Goal: Task Accomplishment & Management: Manage account settings

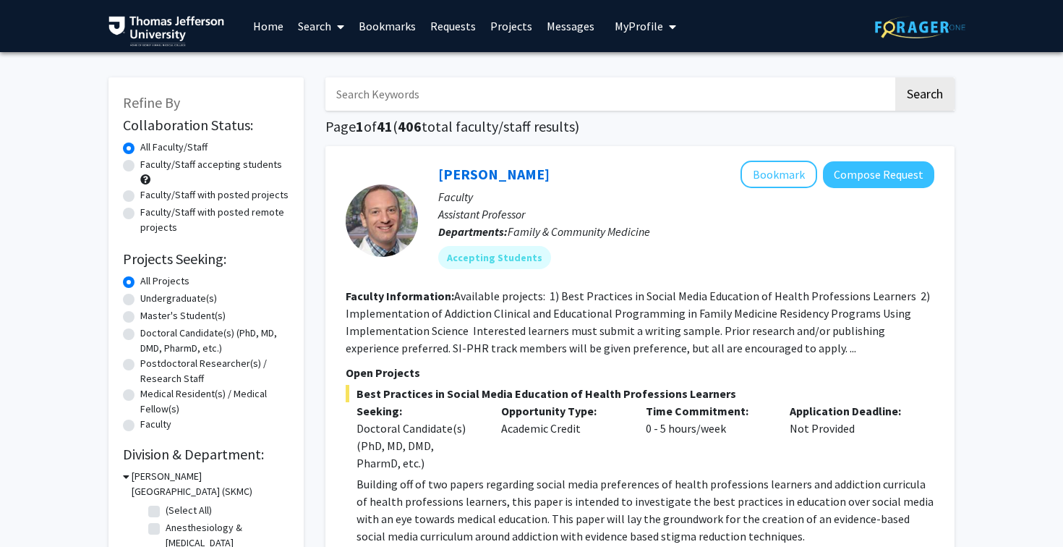
click at [268, 29] on link "Home" at bounding box center [268, 26] width 45 height 51
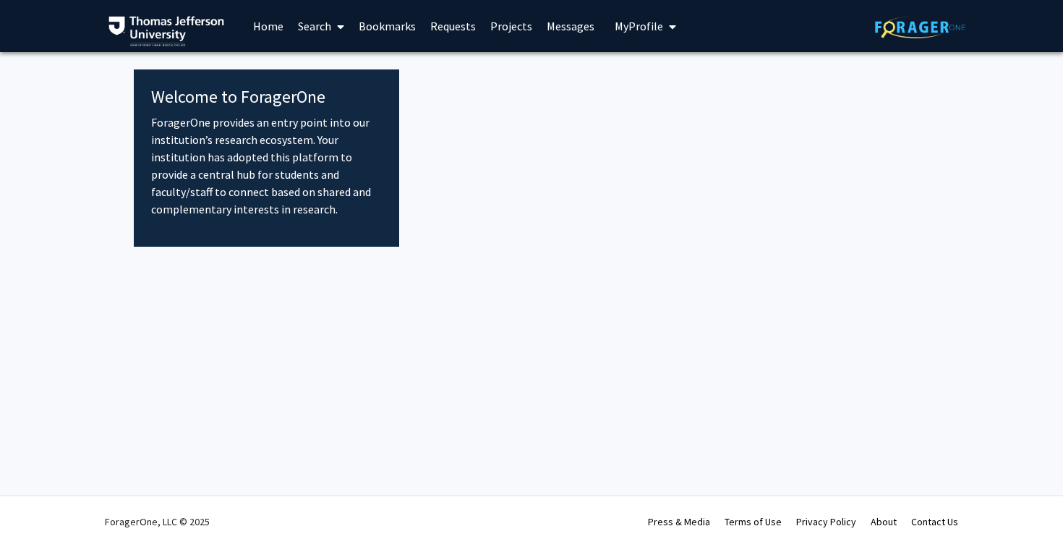
click at [650, 28] on span "My Profile" at bounding box center [639, 26] width 48 height 14
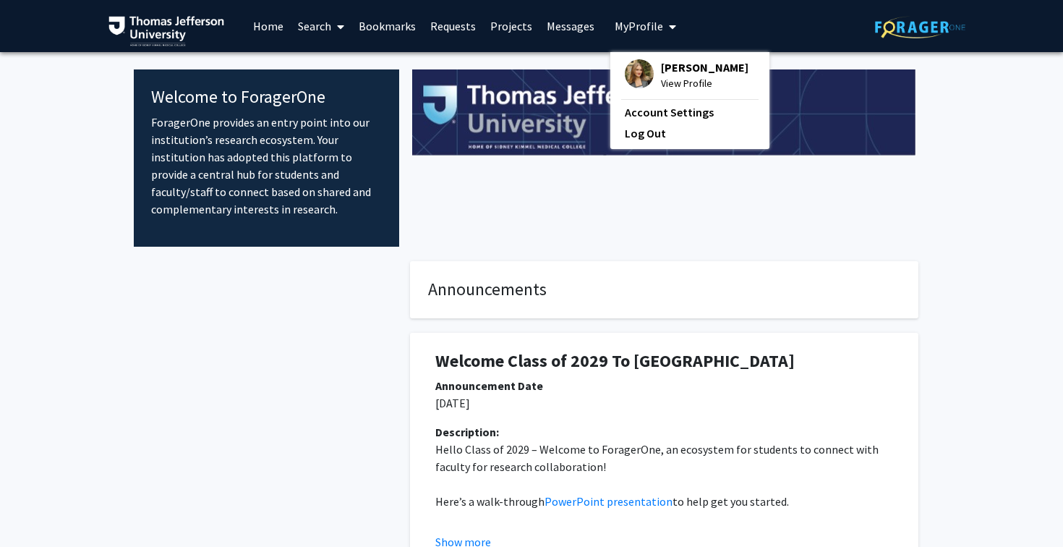
click at [671, 88] on span "View Profile" at bounding box center [705, 83] width 88 height 16
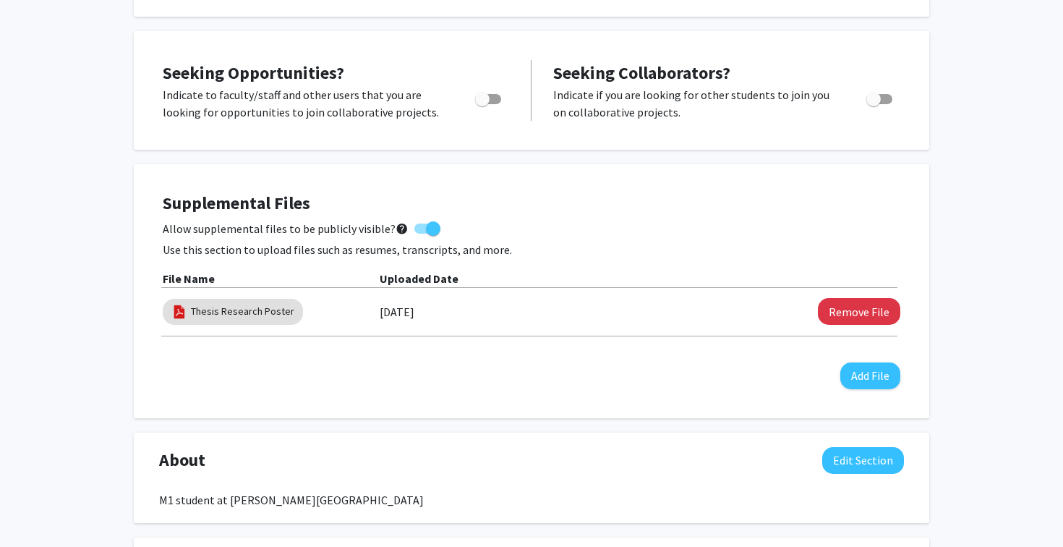
scroll to position [257, 0]
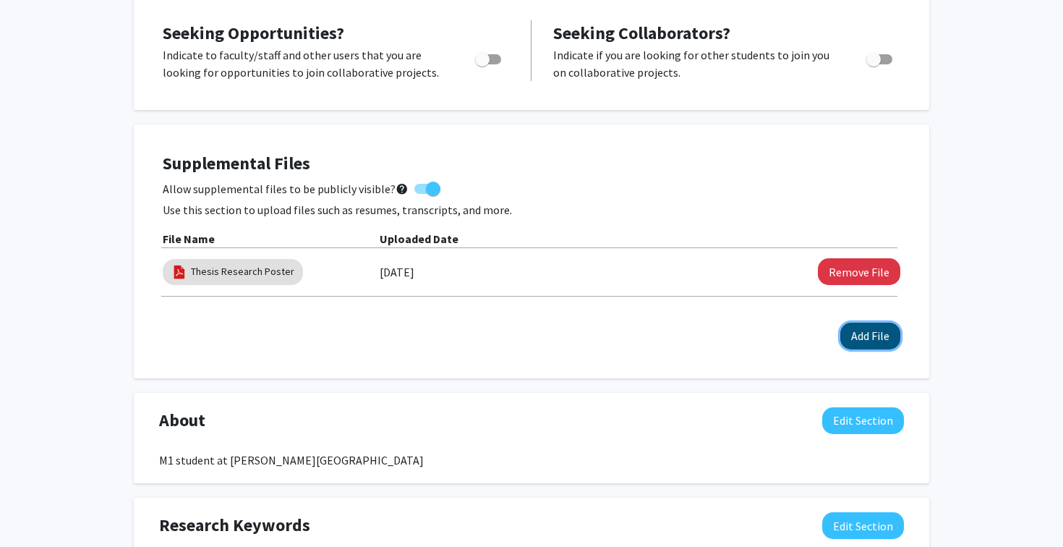
click at [862, 343] on button "Add File" at bounding box center [870, 336] width 60 height 27
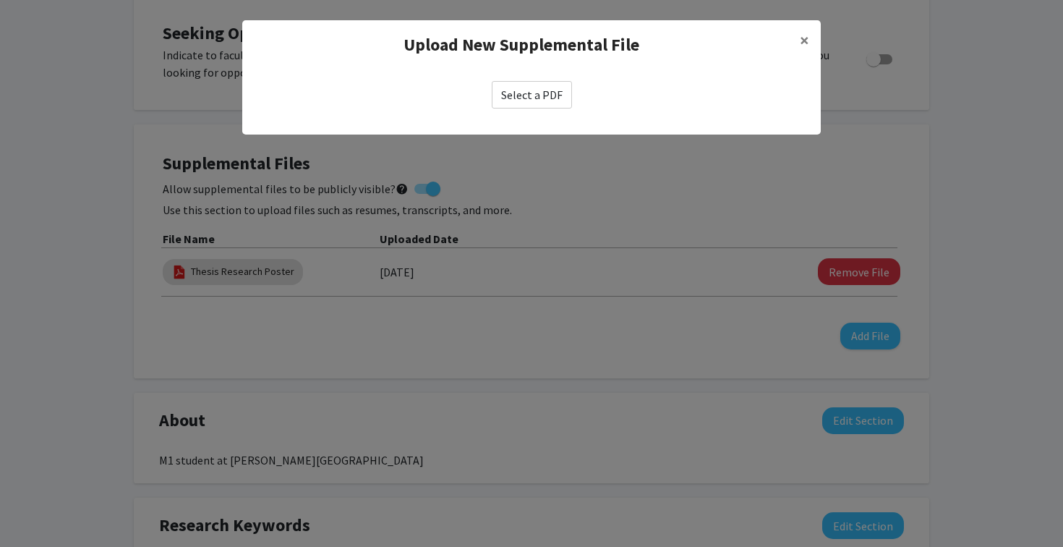
click at [549, 88] on label "Select a PDF" at bounding box center [532, 94] width 80 height 27
click at [0, 0] on input "Select a PDF" at bounding box center [0, 0] width 0 height 0
click at [808, 39] on span "×" at bounding box center [804, 40] width 9 height 22
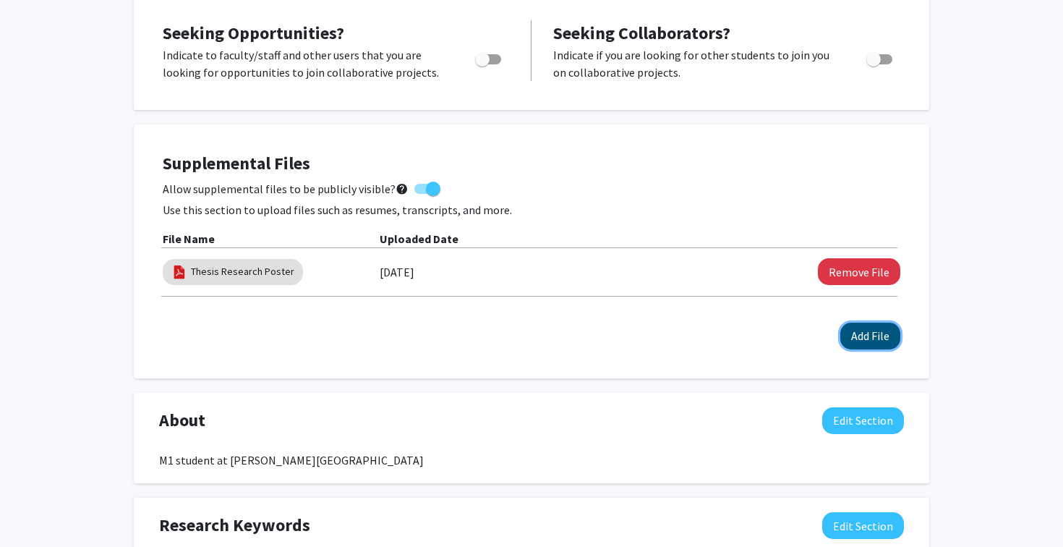
click at [877, 338] on button "Add File" at bounding box center [870, 336] width 60 height 27
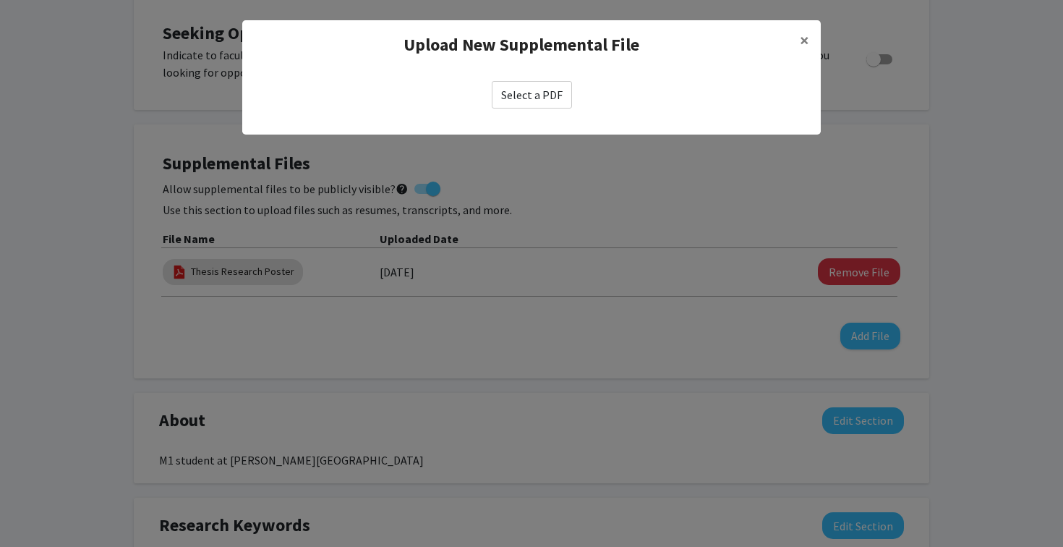
click at [540, 96] on label "Select a PDF" at bounding box center [532, 94] width 80 height 27
click at [0, 0] on input "Select a PDF" at bounding box center [0, 0] width 0 height 0
select select "custom"
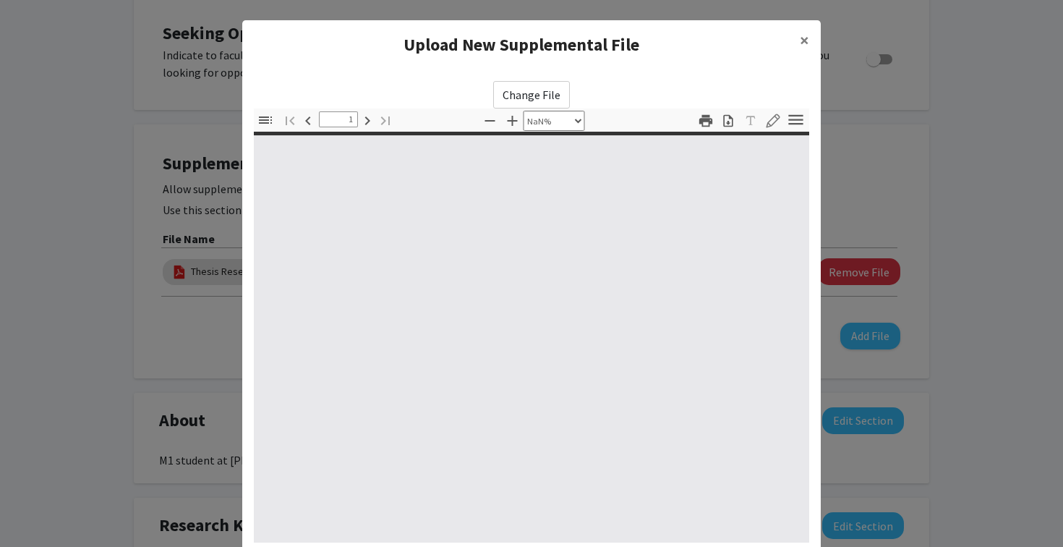
type input "0"
select select "custom"
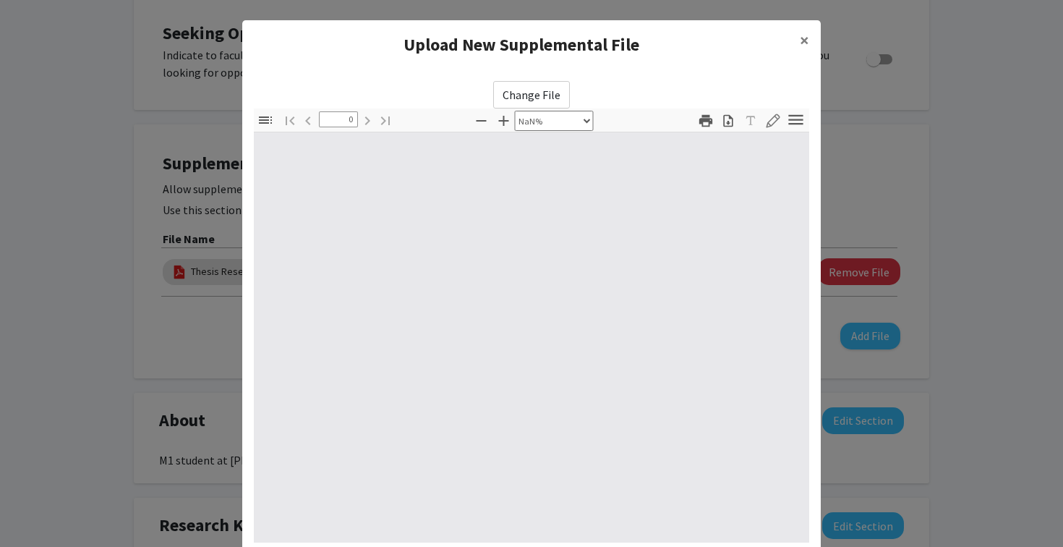
type input "1"
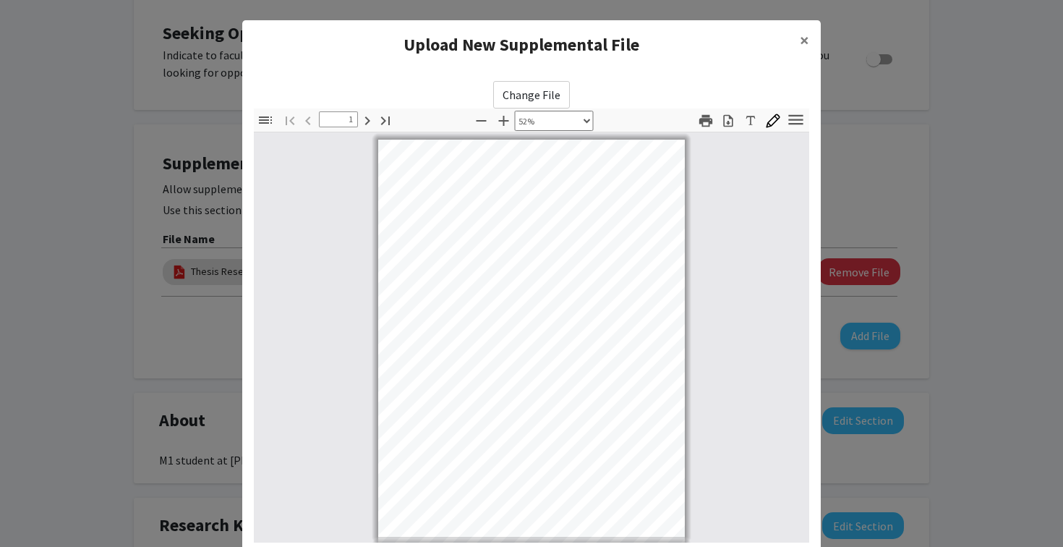
scroll to position [0, 0]
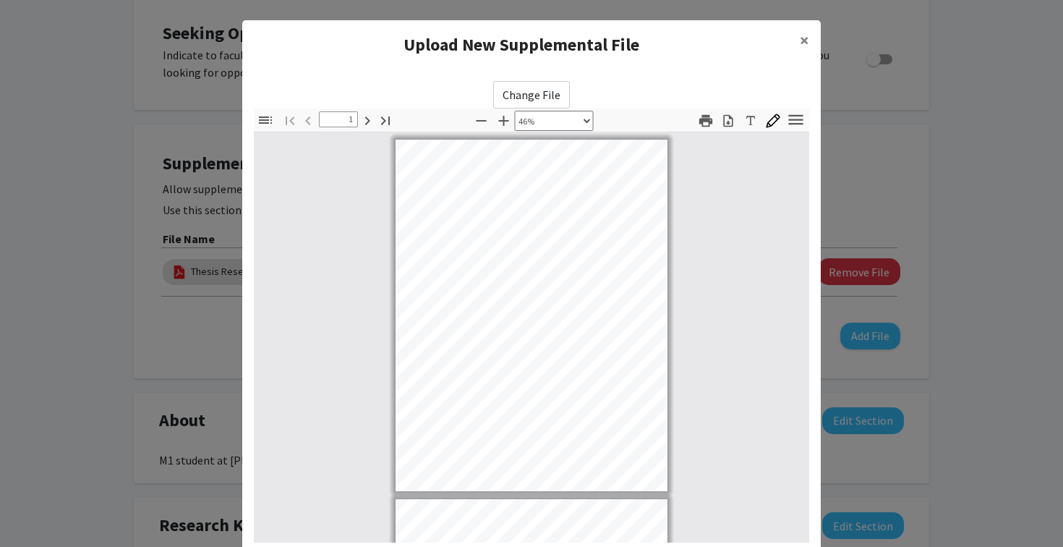
select select "custom"
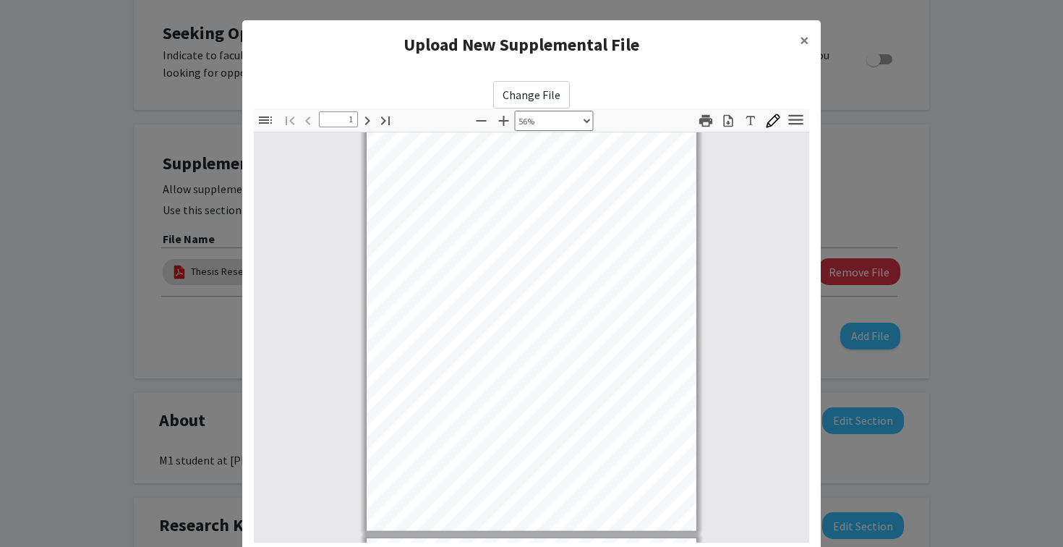
scroll to position [38, 0]
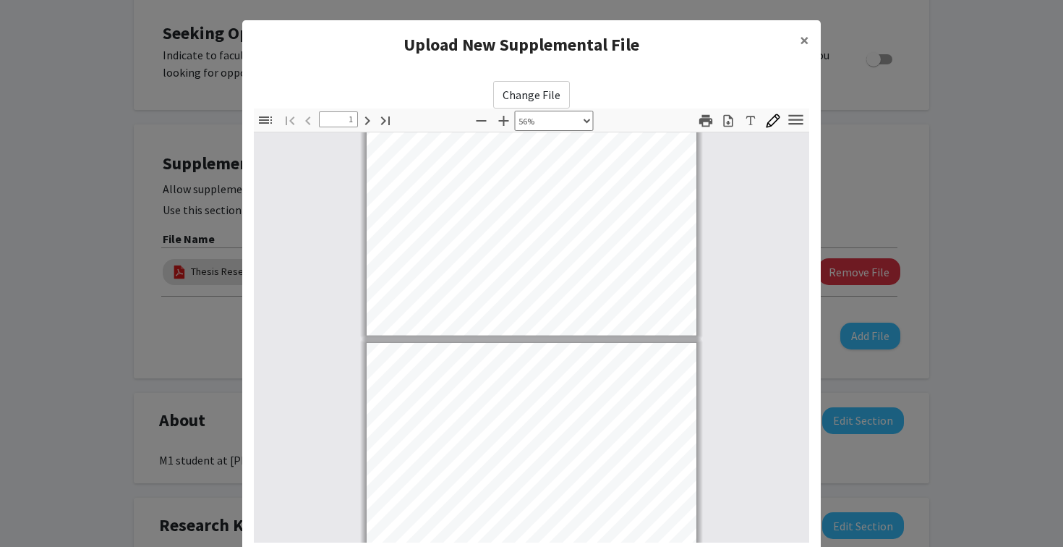
type input "2"
select select "custom"
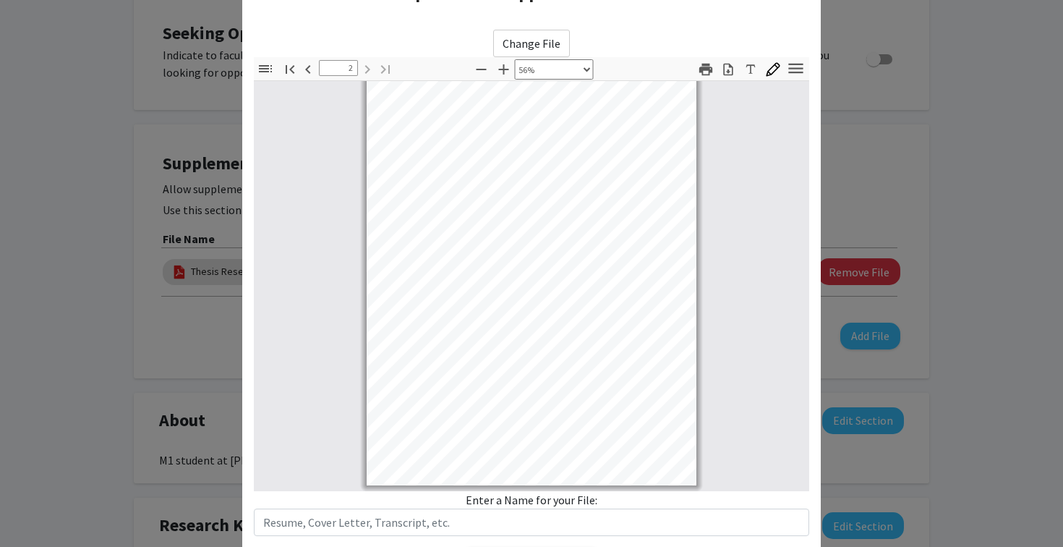
scroll to position [301, 0]
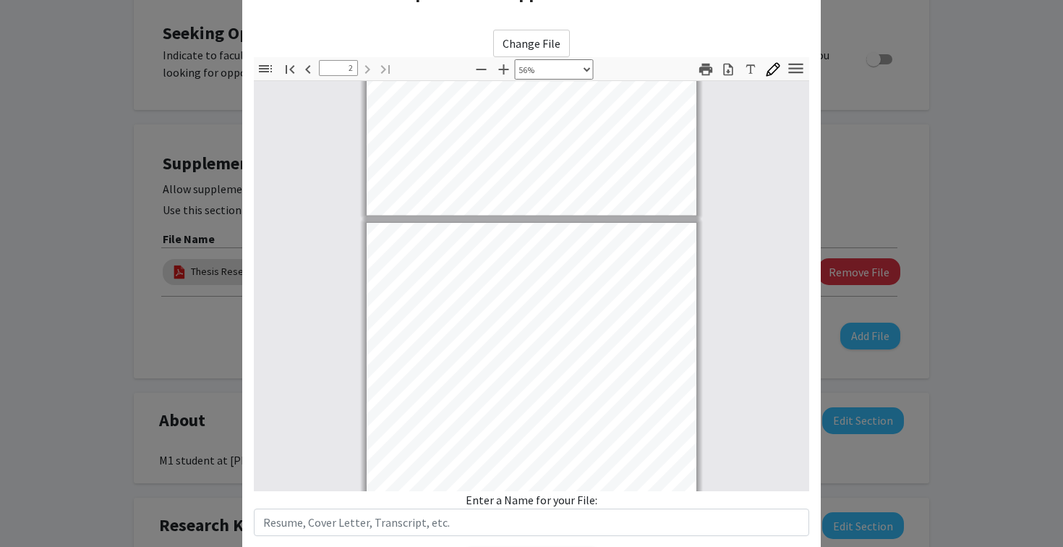
type input "1"
select select "custom"
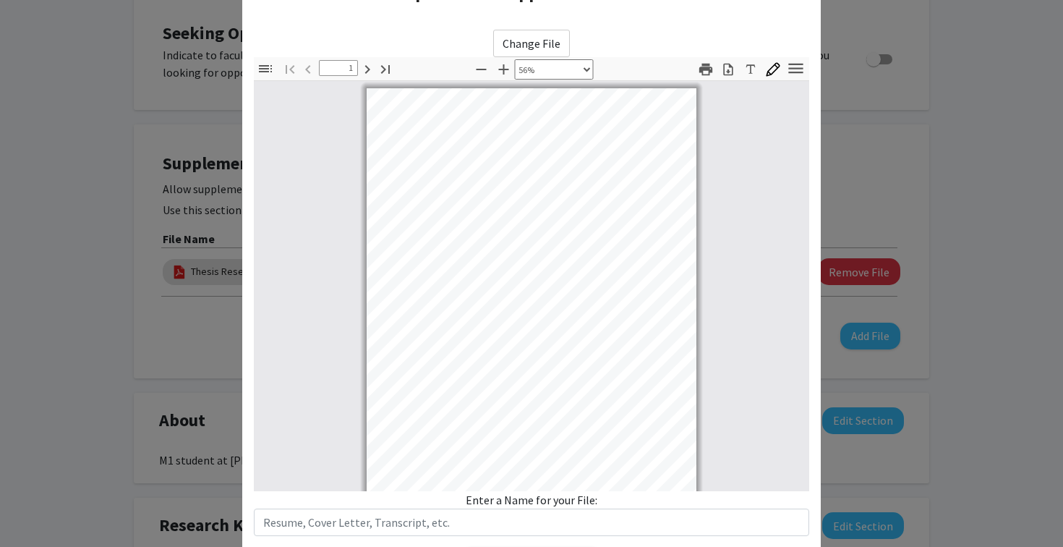
scroll to position [0, 0]
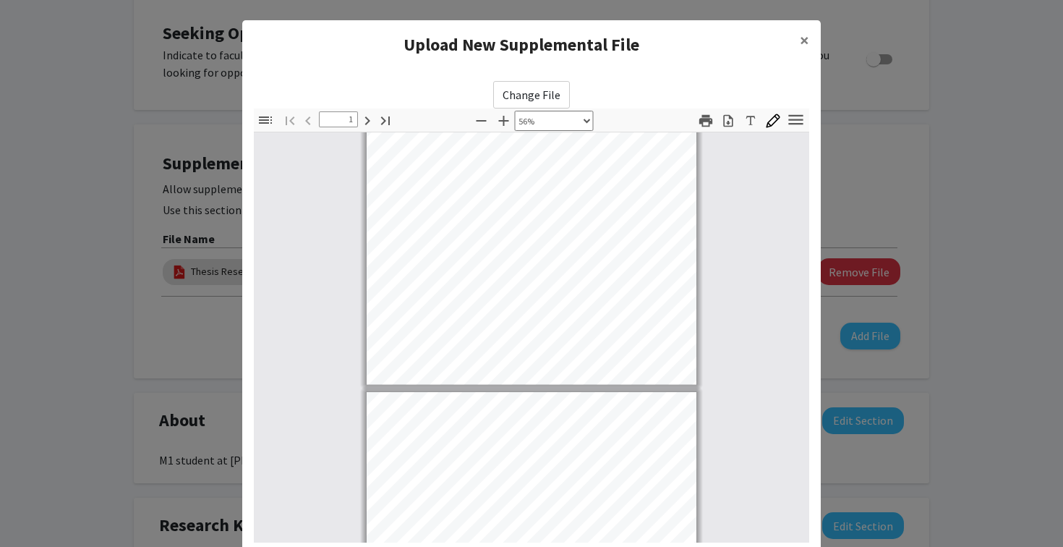
type input "2"
select select "custom"
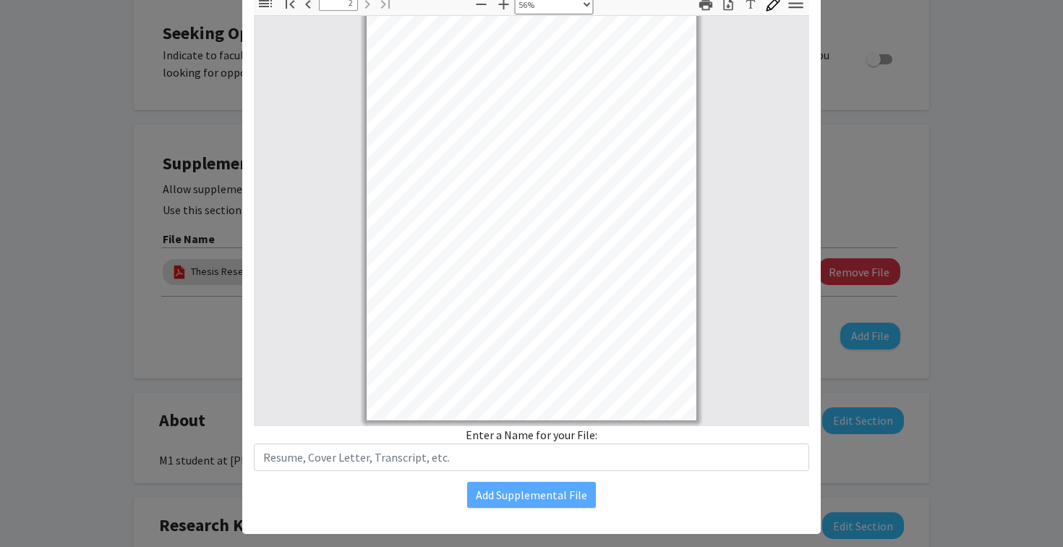
scroll to position [138, 0]
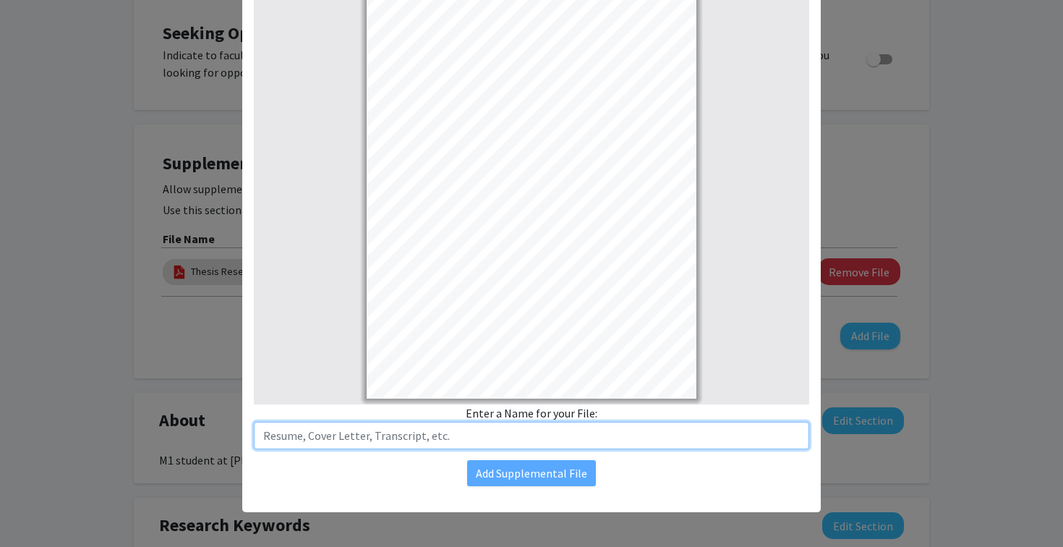
click at [434, 438] on input "text" at bounding box center [531, 435] width 555 height 27
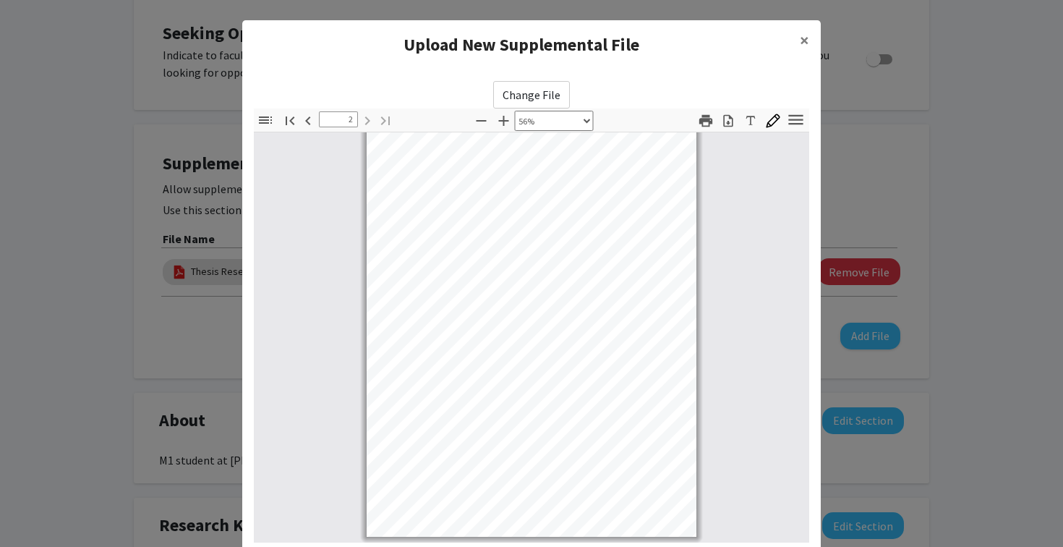
type input "1"
select select "custom"
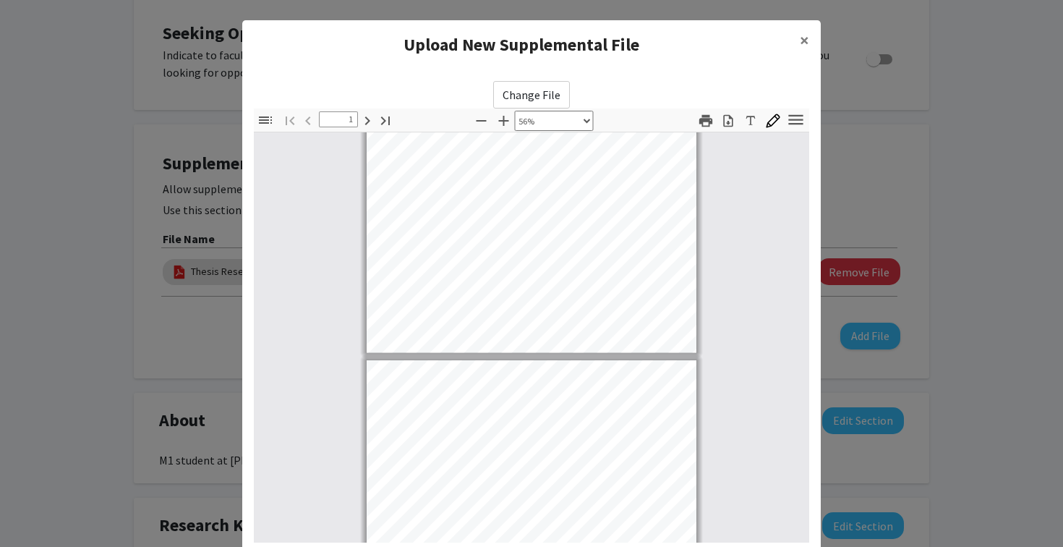
type input "2"
select select "custom"
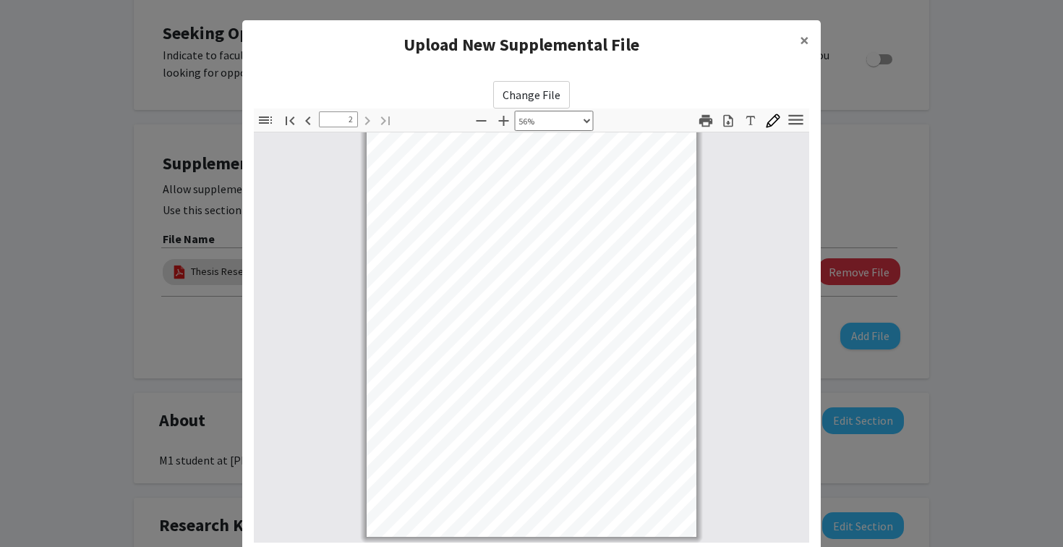
scroll to position [138, 0]
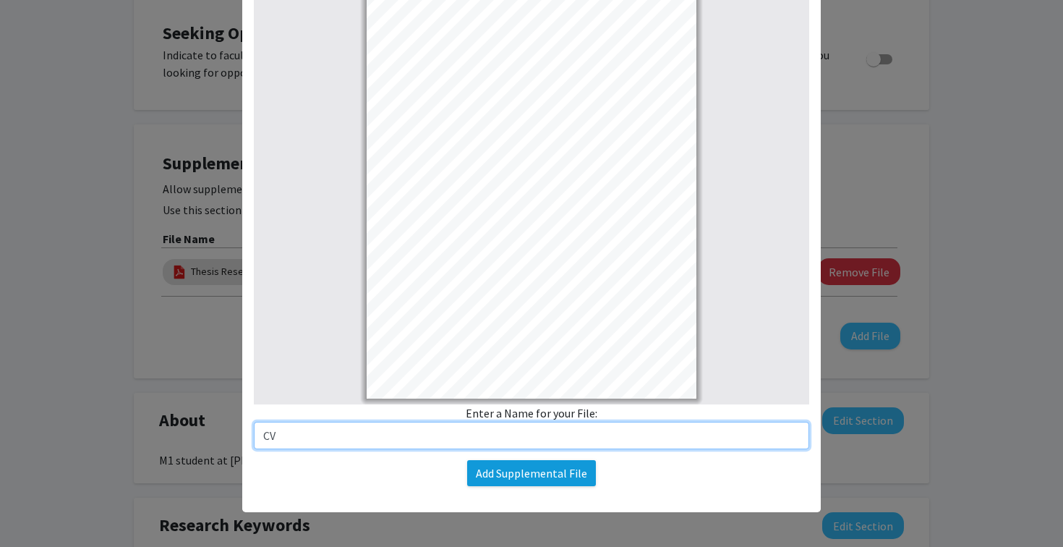
type input "CV"
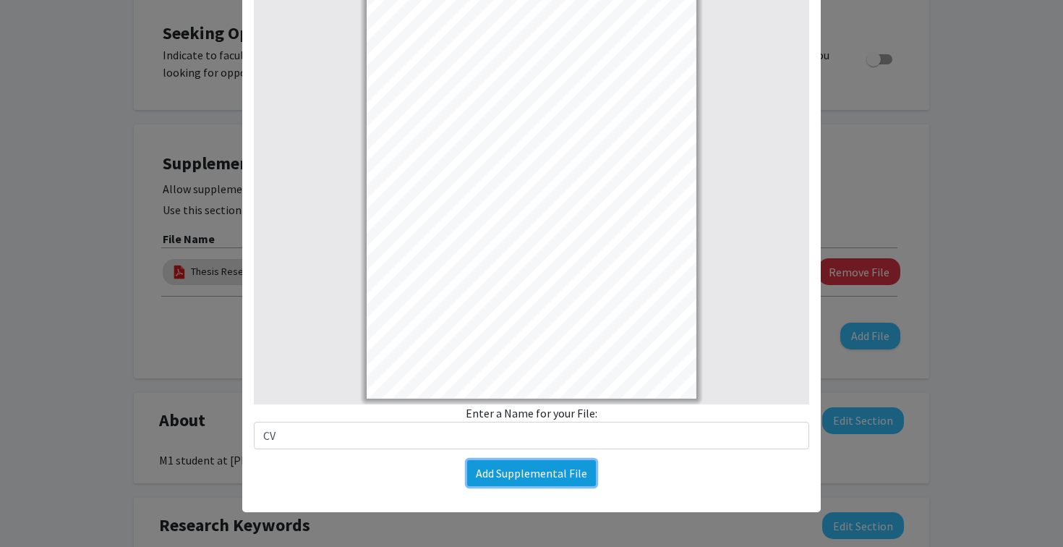
click at [575, 472] on button "Add Supplemental File" at bounding box center [531, 473] width 129 height 26
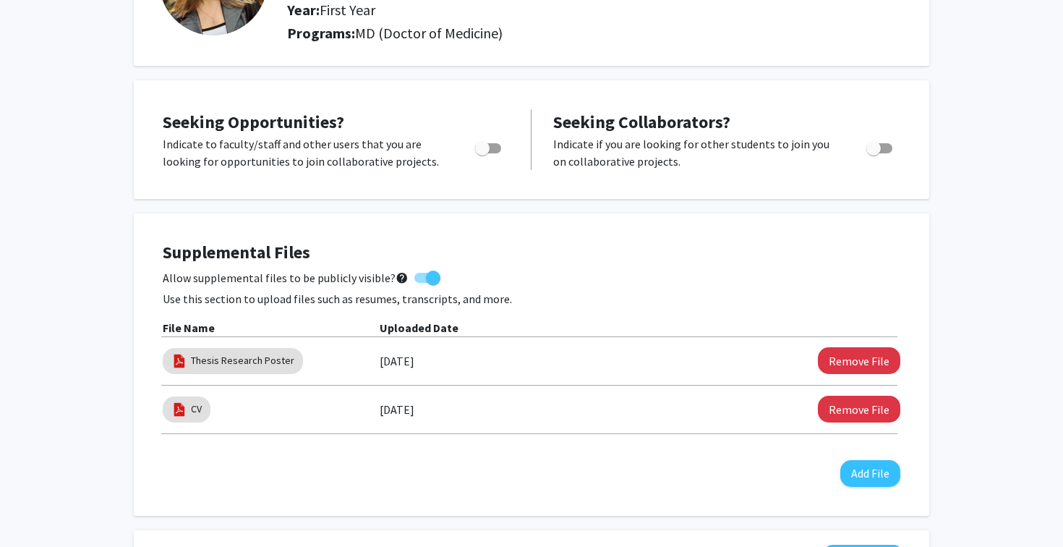
scroll to position [164, 0]
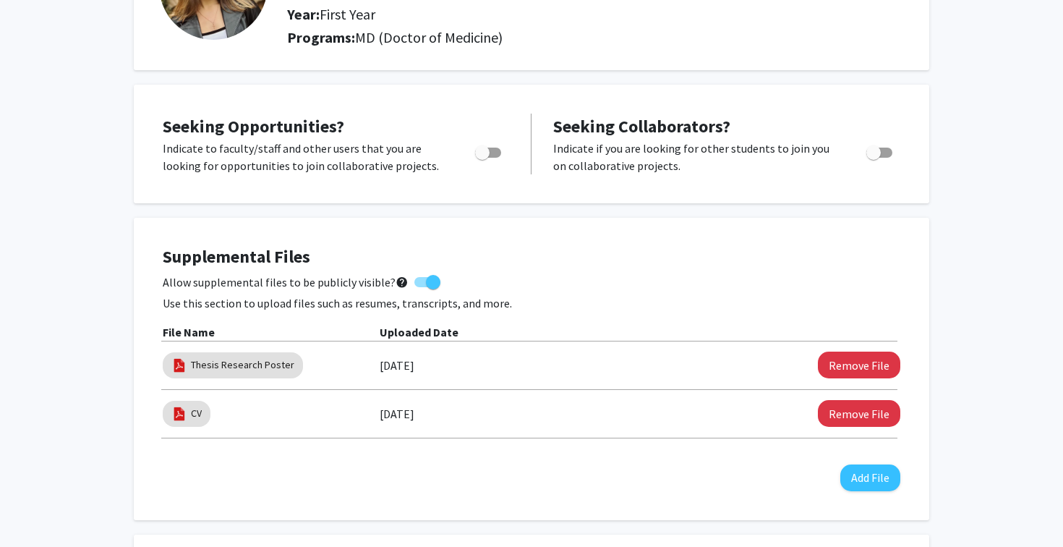
click at [490, 148] on span "Toggle" at bounding box center [488, 153] width 26 height 10
click at [482, 158] on input "Are you actively seeking opportunities?" at bounding box center [482, 158] width 1 height 1
checkbox input "true"
click at [887, 151] on span "Toggle" at bounding box center [879, 153] width 26 height 10
click at [874, 158] on input "Would you like to receive other student requests to work with you?" at bounding box center [873, 158] width 1 height 1
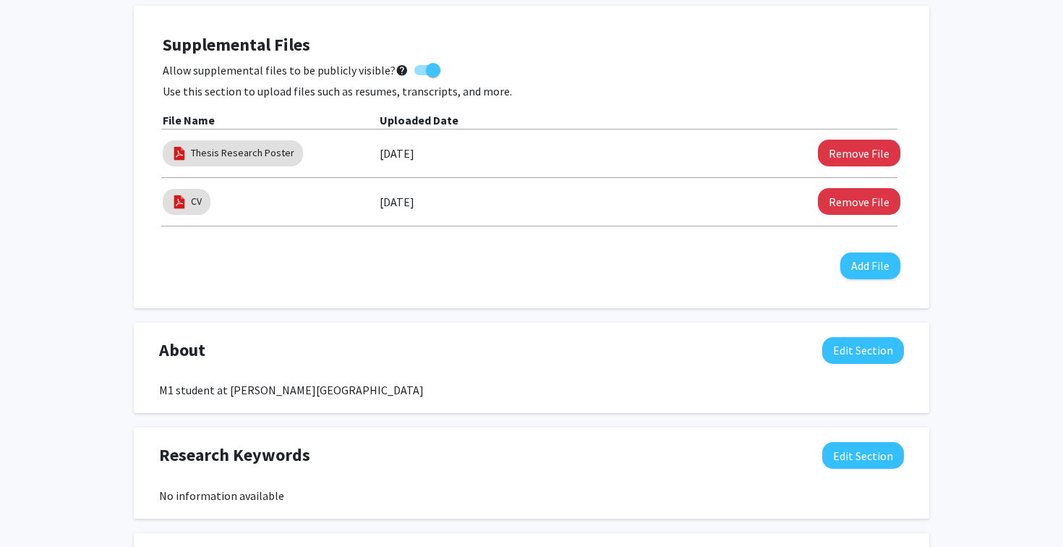
checkbox input "false"
click at [687, 276] on div "Supplemental Files Allow supplemental files to be publicly visible? help Use th…" at bounding box center [532, 157] width 738 height 244
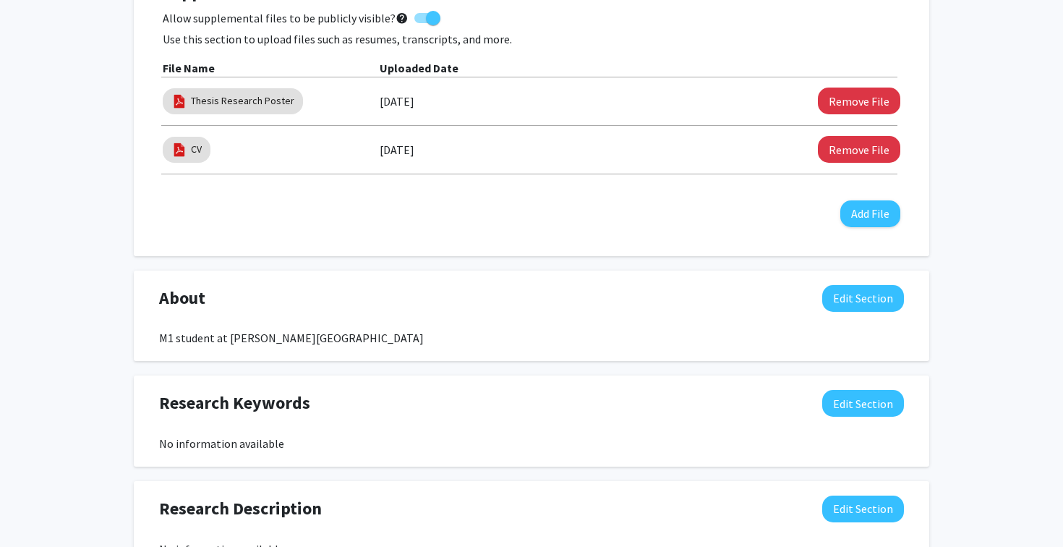
scroll to position [452, 0]
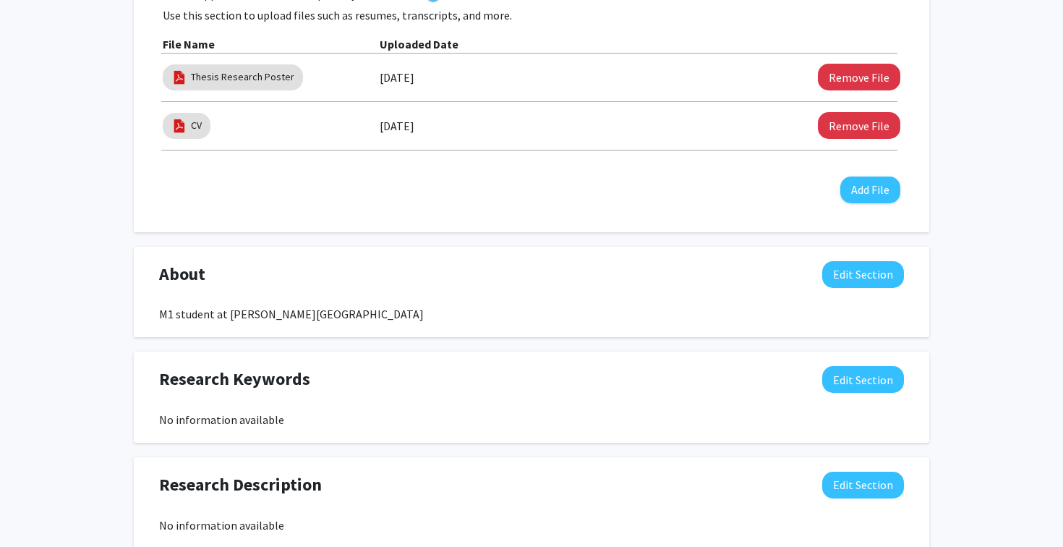
click at [395, 311] on div "M1 student at [PERSON_NAME][GEOGRAPHIC_DATA]" at bounding box center [531, 313] width 745 height 17
click at [380, 314] on div "M1 student at [PERSON_NAME][GEOGRAPHIC_DATA]" at bounding box center [531, 313] width 745 height 17
click at [373, 314] on div "M1 student at [PERSON_NAME][GEOGRAPHIC_DATA]" at bounding box center [531, 313] width 745 height 17
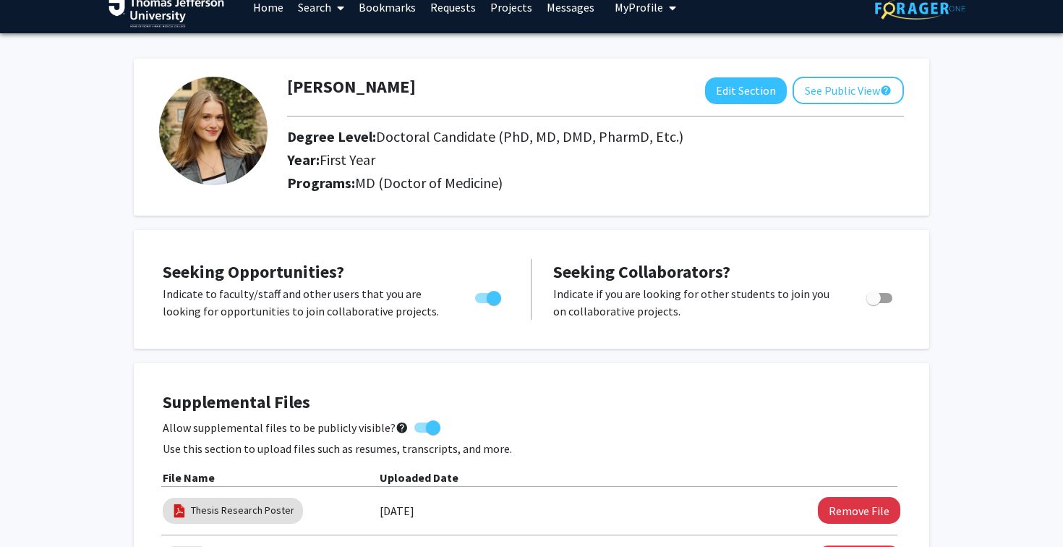
scroll to position [17, 0]
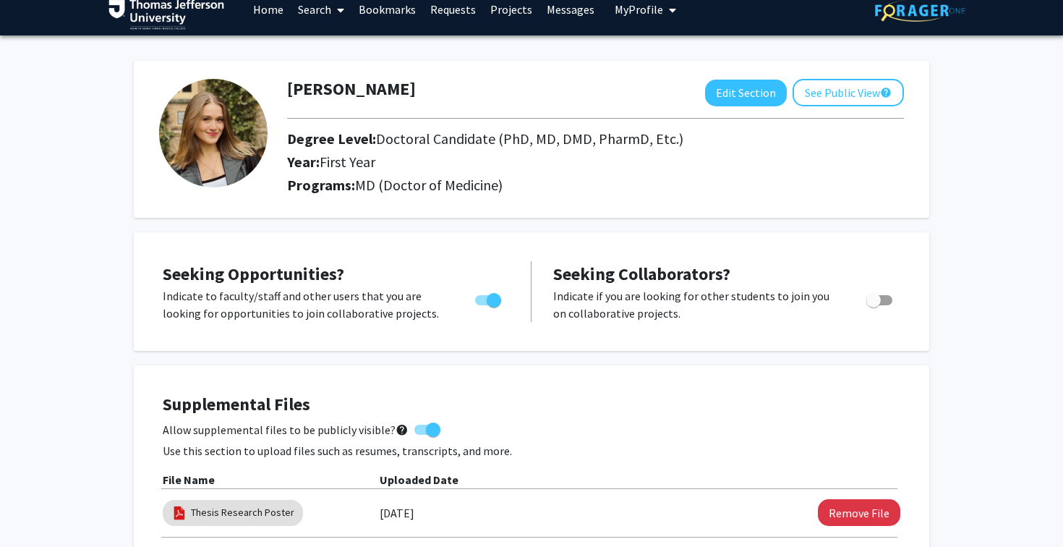
click at [322, 11] on link "Search" at bounding box center [321, 9] width 61 height 51
click at [347, 78] on span "Students" at bounding box center [335, 78] width 88 height 29
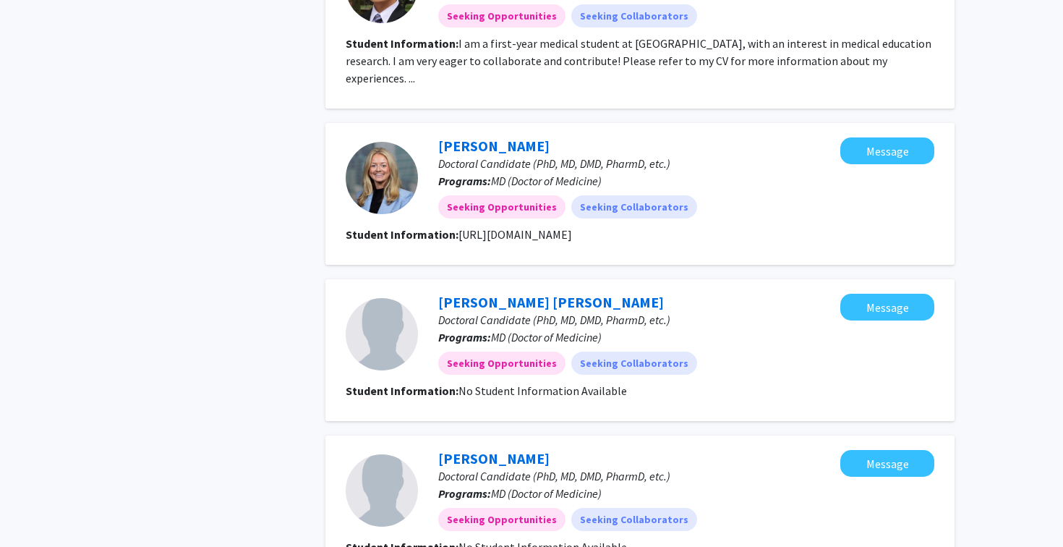
scroll to position [802, 0]
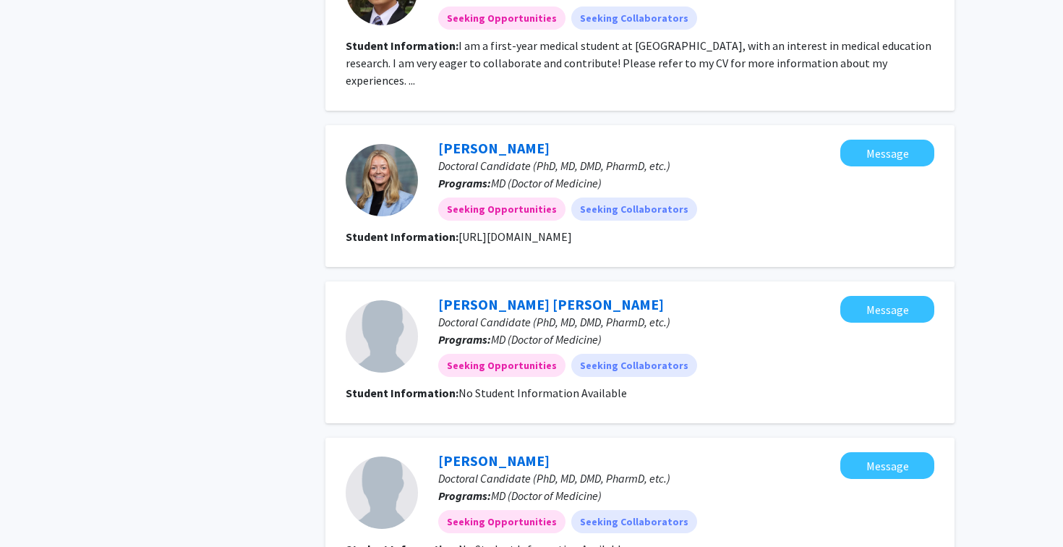
drag, startPoint x: 456, startPoint y: 219, endPoint x: 836, endPoint y: 223, distance: 379.7
click at [836, 228] on section "Student Information: [URL][DOMAIN_NAME]" at bounding box center [640, 236] width 589 height 17
copy fg-read-more "[URL][DOMAIN_NAME]"
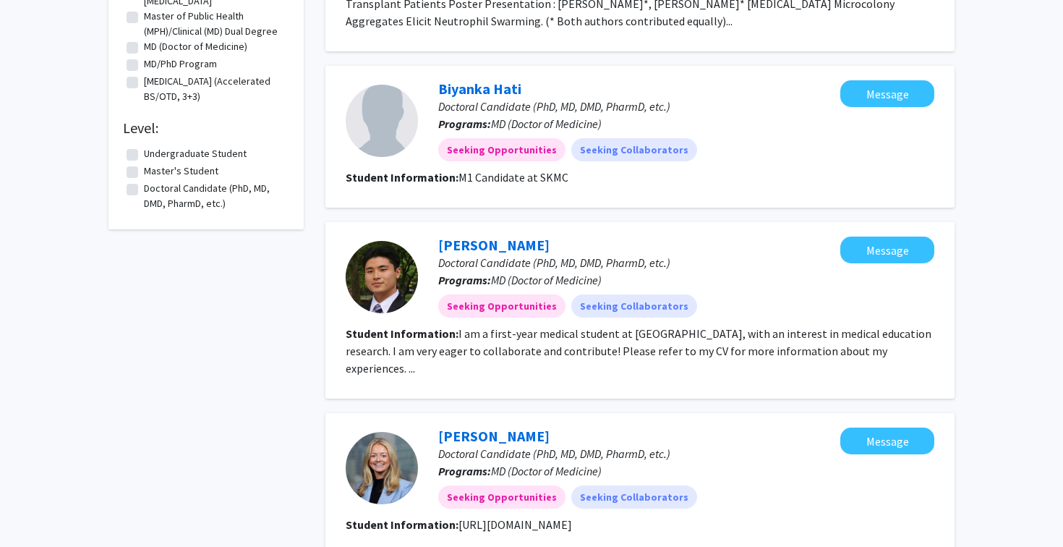
scroll to position [509, 0]
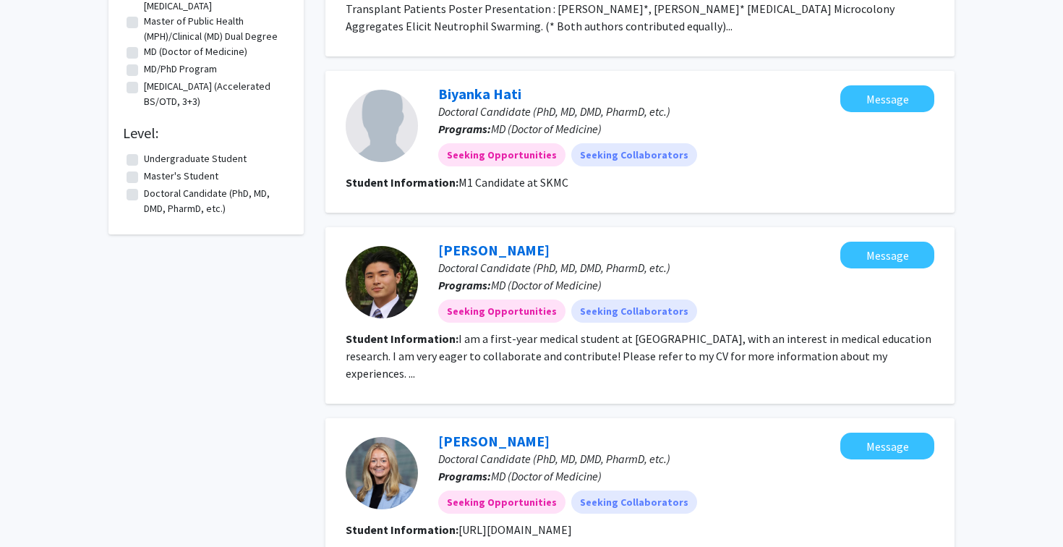
click at [642, 371] on fg-search-applicant "[PERSON_NAME] Doctoral Candidate (PhD, MD, DMD, PharmD, etc.) Programs: MD (Doc…" at bounding box center [640, 316] width 589 height 148
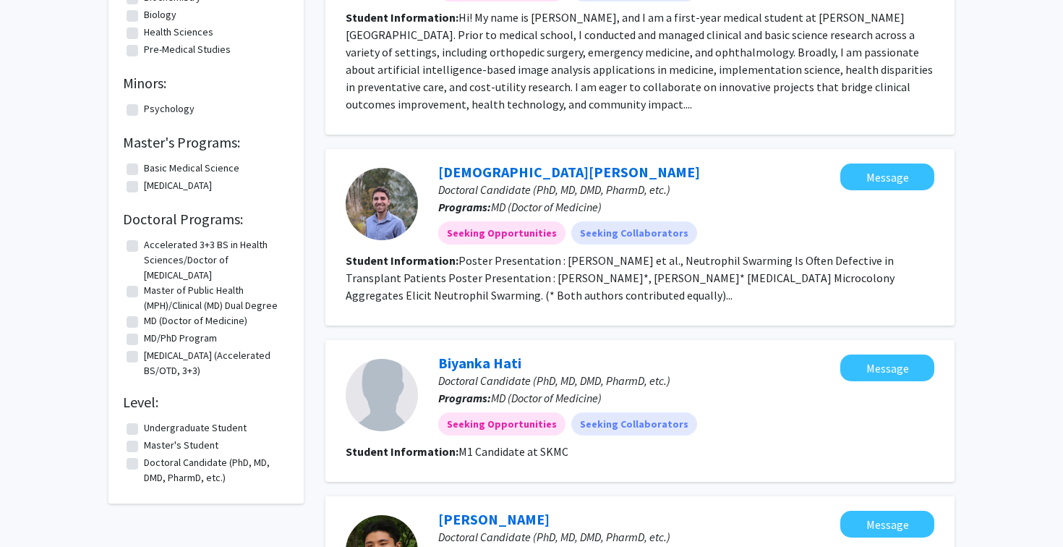
scroll to position [0, 0]
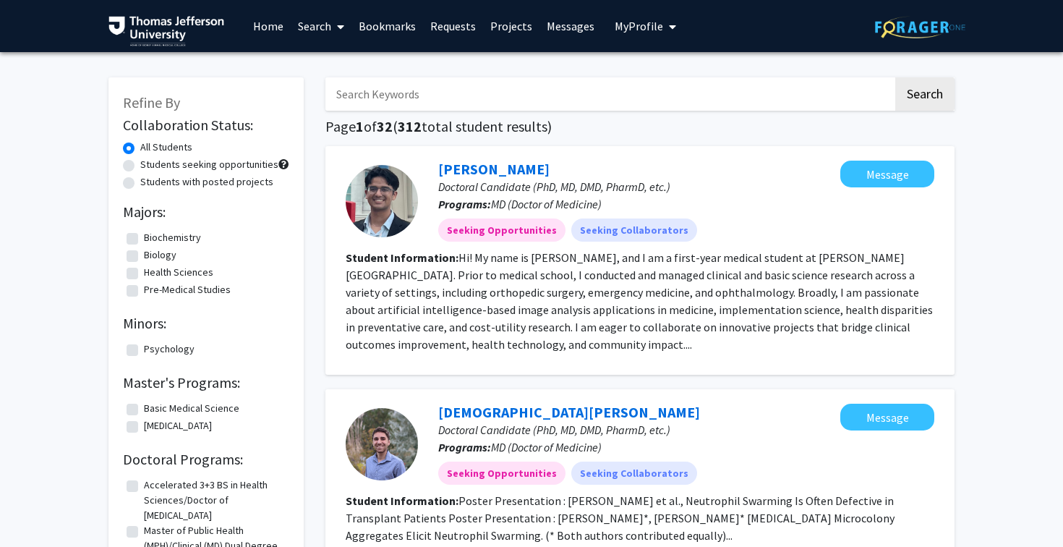
click at [333, 21] on span at bounding box center [337, 26] width 13 height 51
click at [341, 66] on span "Faculty/Staff" at bounding box center [344, 66] width 106 height 29
